Goal: Information Seeking & Learning: Learn about a topic

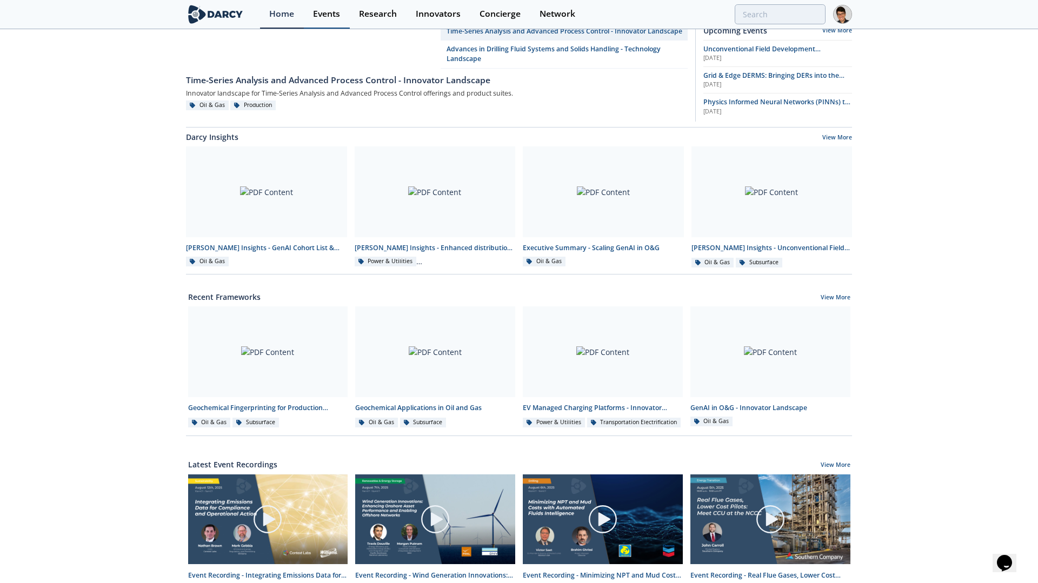
click at [325, 21] on link "Events" at bounding box center [327, 14] width 46 height 29
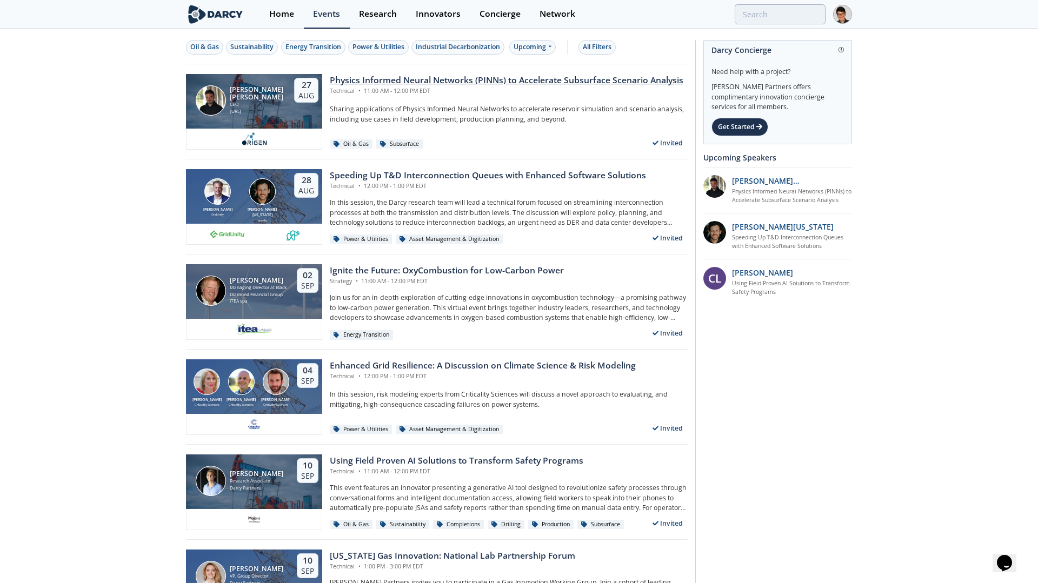
click at [382, 75] on div "Physics Informed Neural Networks (PINNs) to Accelerate Subsurface Scenario Anal…" at bounding box center [506, 80] width 353 height 13
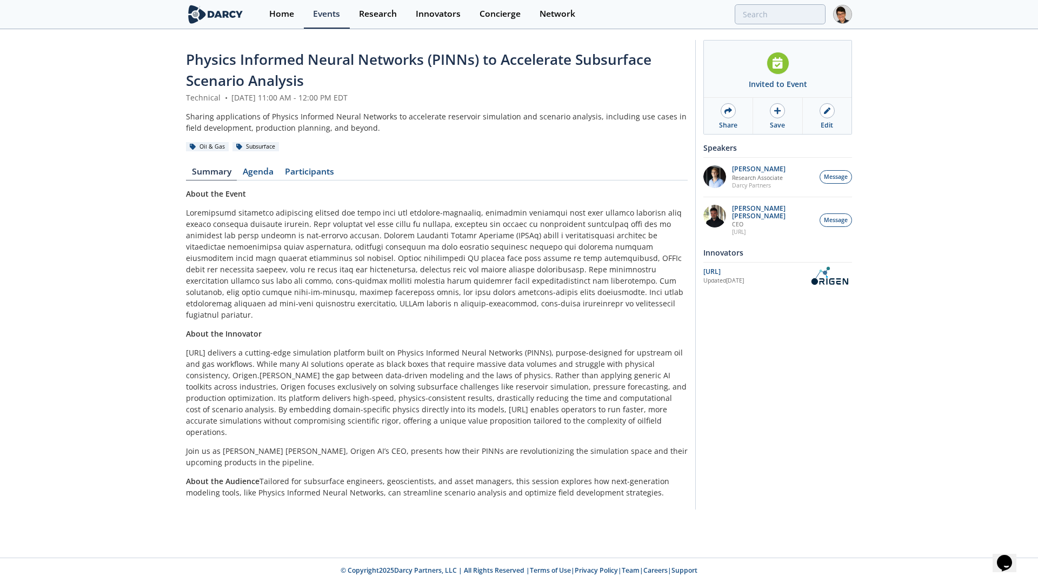
click at [592, 234] on p at bounding box center [437, 263] width 502 height 113
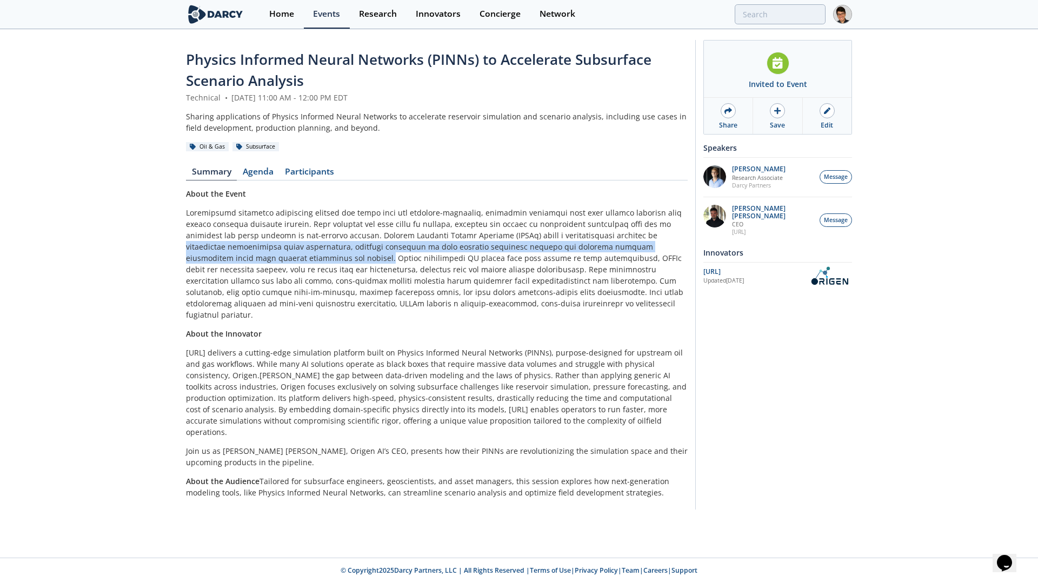
drag, startPoint x: 590, startPoint y: 234, endPoint x: 209, endPoint y: 260, distance: 382.5
click at [209, 260] on p at bounding box center [437, 263] width 502 height 113
copy p "drastically accelerating these simulations, enabling engineers to test multiple…"
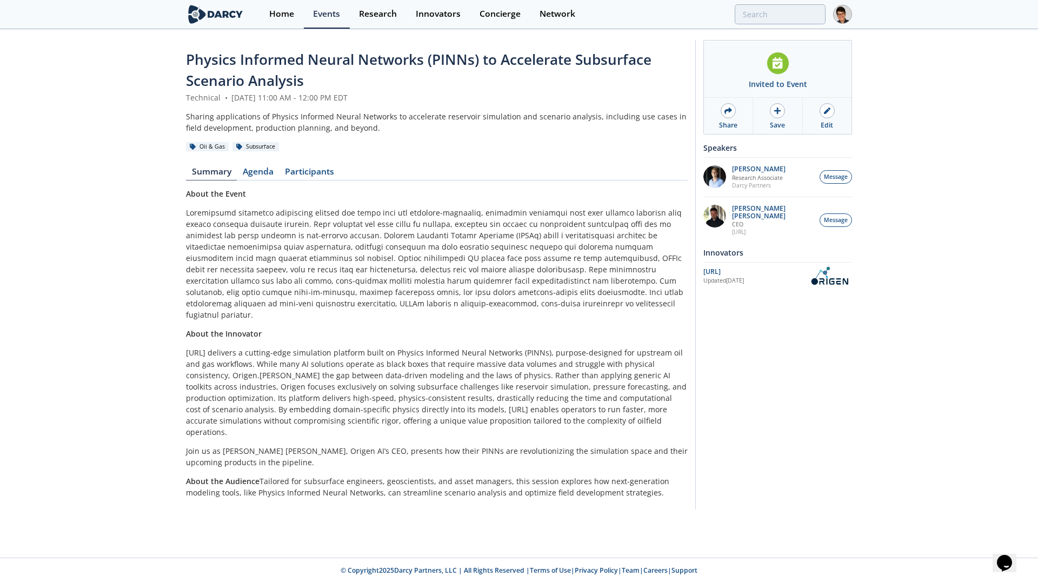
click at [292, 290] on p at bounding box center [437, 263] width 502 height 113
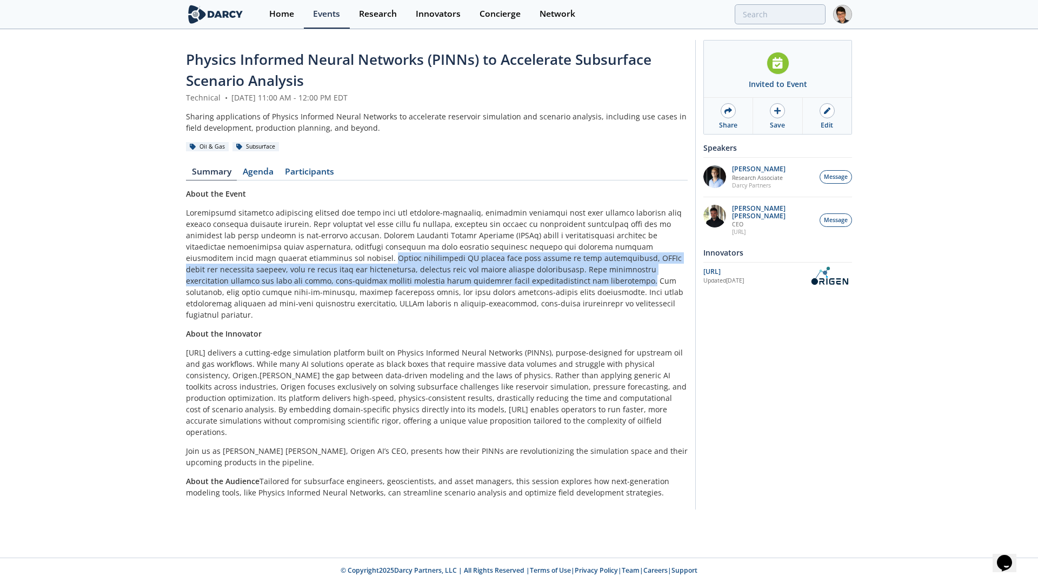
drag, startPoint x: 211, startPoint y: 257, endPoint x: 405, endPoint y: 283, distance: 196.2
click at [405, 283] on p at bounding box center [437, 263] width 502 height 113
copy p "Unlike traditional AI models that rely purely on data correlations, PINNs embed…"
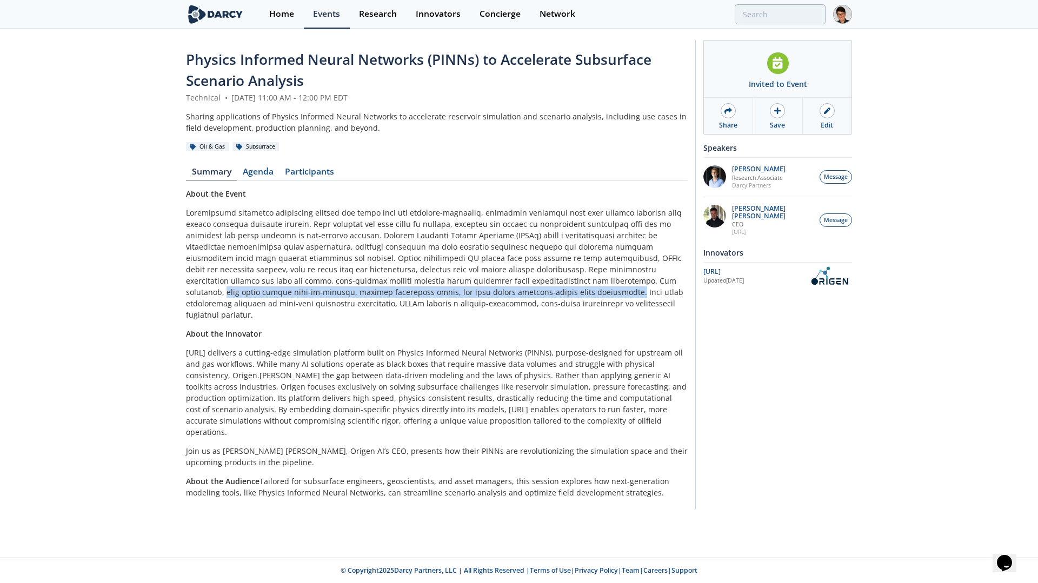
drag, startPoint x: 459, startPoint y: 281, endPoint x: 357, endPoint y: 288, distance: 102.4
click at [357, 288] on p at bounding box center [437, 263] width 502 height 113
copy p "this means faster time-to-insight, reduced simulation costs, and more robust de…"
